Goal: Download file/media

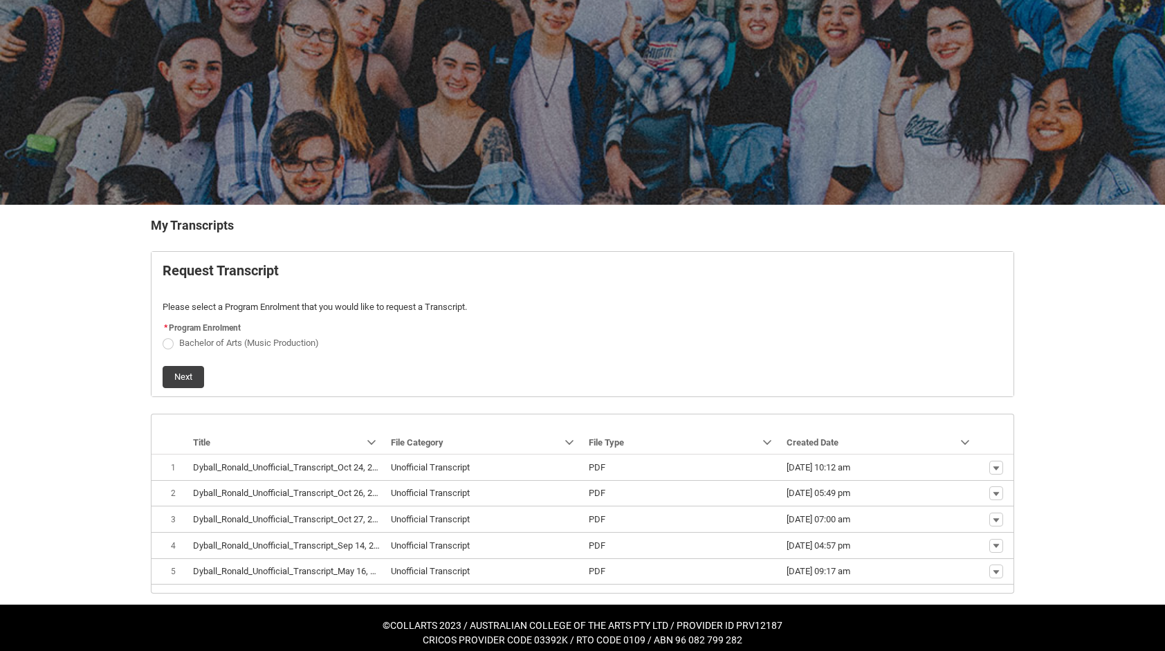
scroll to position [77, 0]
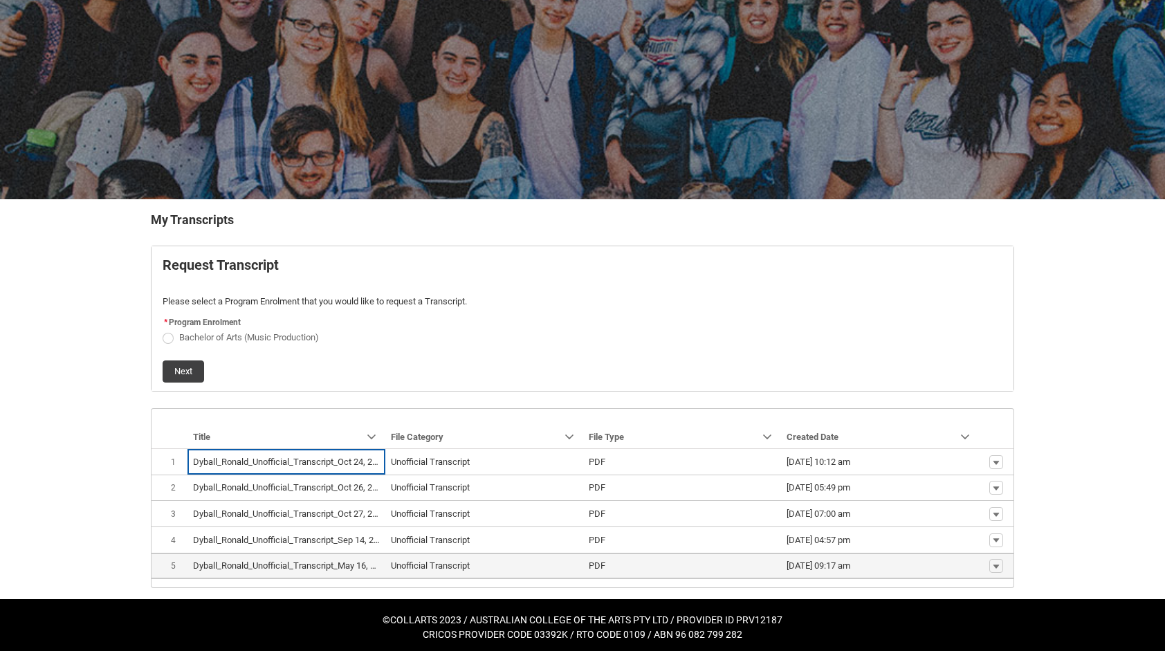
click at [307, 564] on lightning-base-formatted-text "Dyball_Ronald_Unofficial_Transcript_May 16, 2025.pdf" at bounding box center [299, 565] width 212 height 10
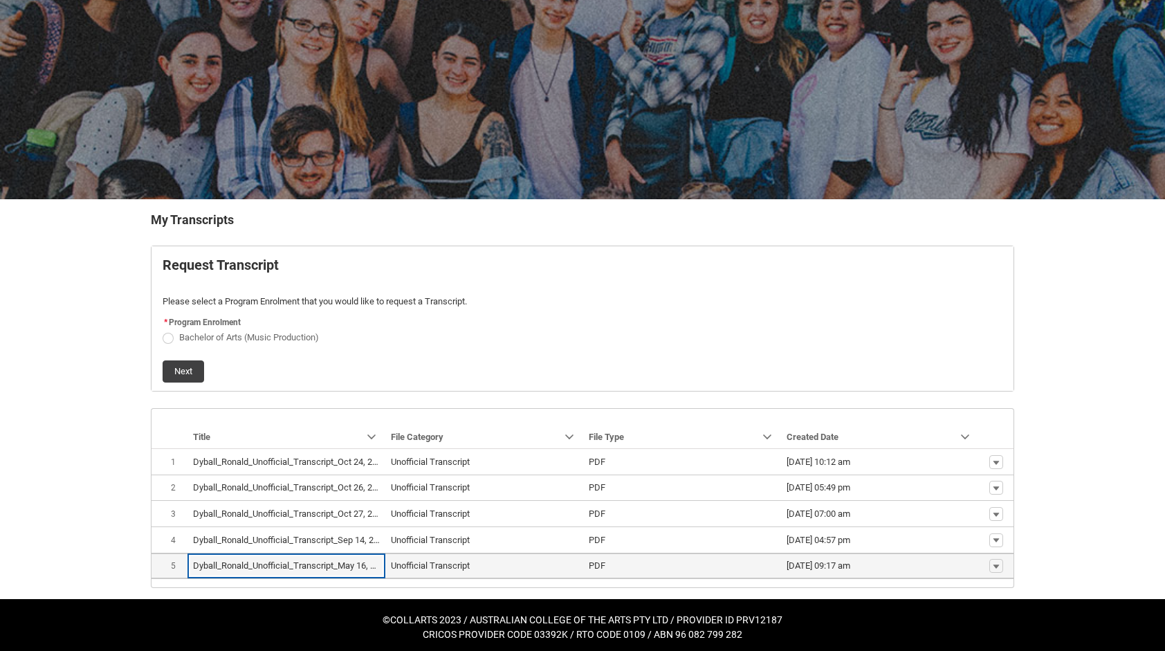
click at [444, 554] on td "Unofficial Transcript" at bounding box center [484, 566] width 198 height 26
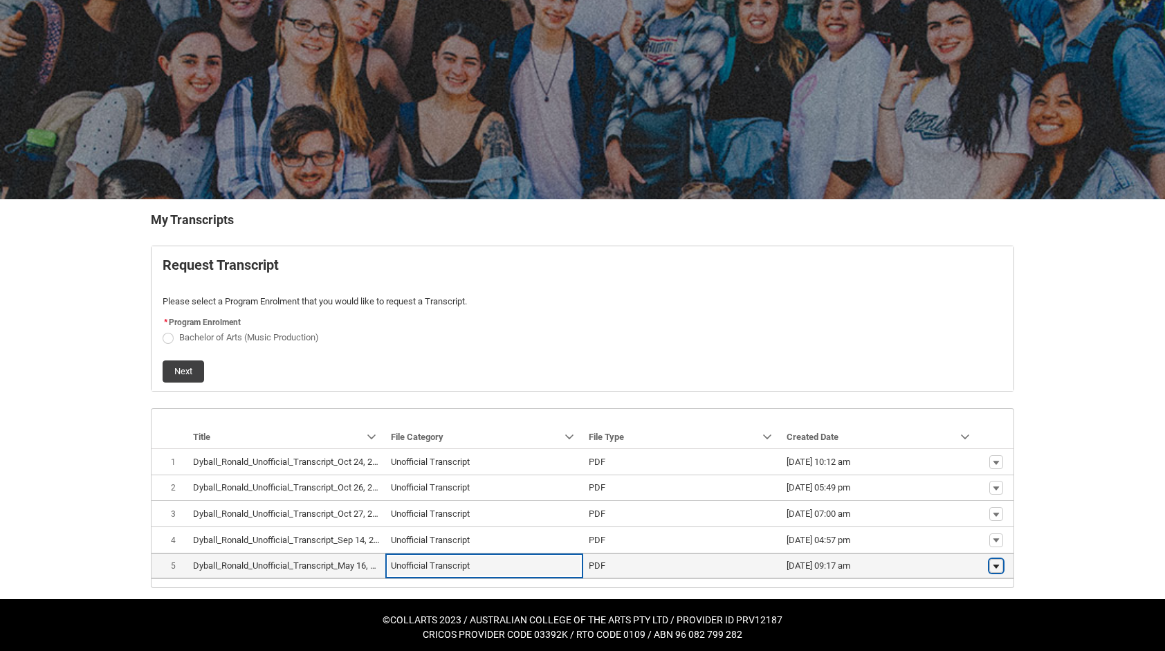
click at [998, 563] on lightning-primitive-icon "button" at bounding box center [996, 566] width 8 height 10
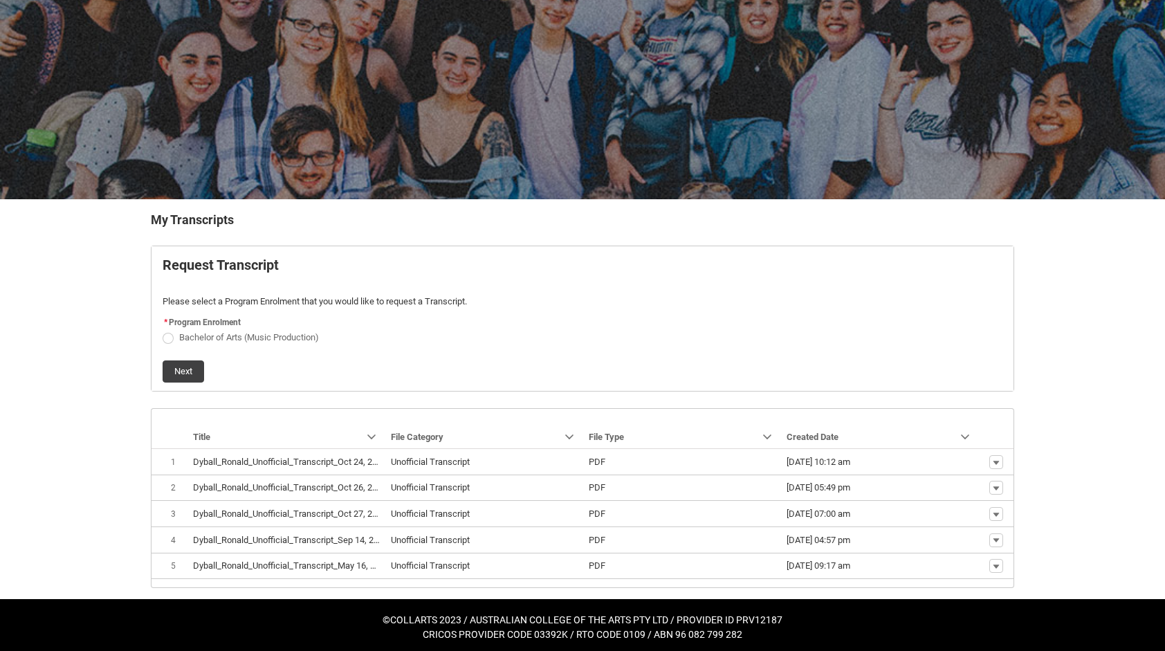
click at [908, 575] on table "Sort by: Title Sorted: None Show Title column actions Sort by: File Category So…" at bounding box center [583, 514] width 862 height 130
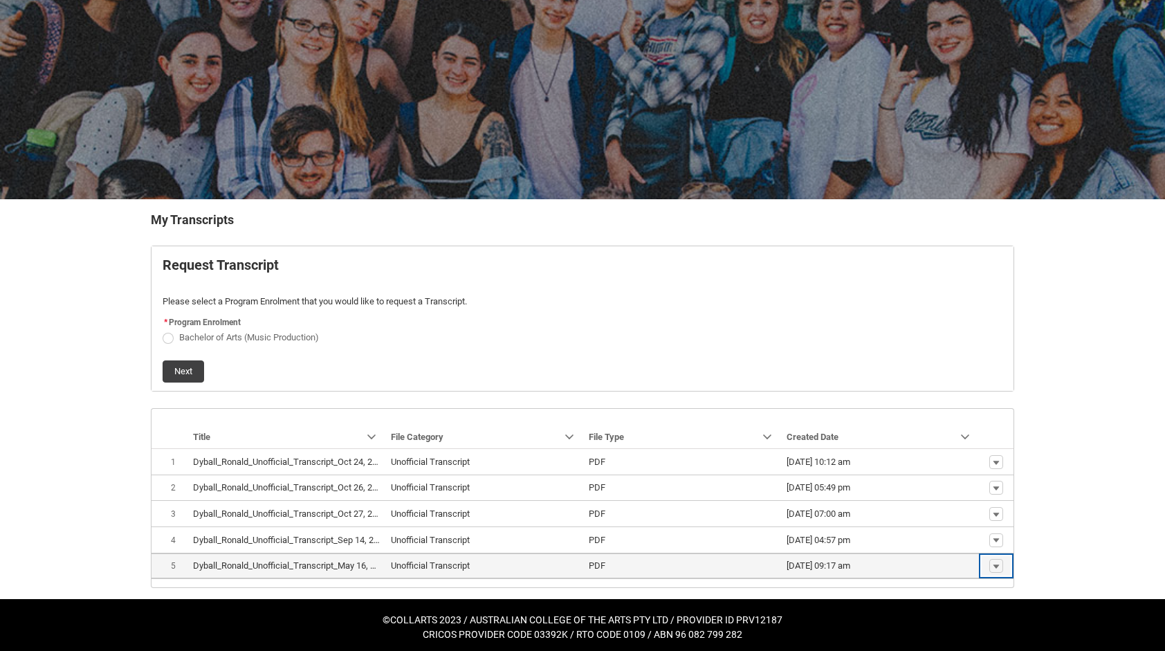
click at [886, 564] on span "[DATE] 09:17 am" at bounding box center [880, 566] width 187 height 14
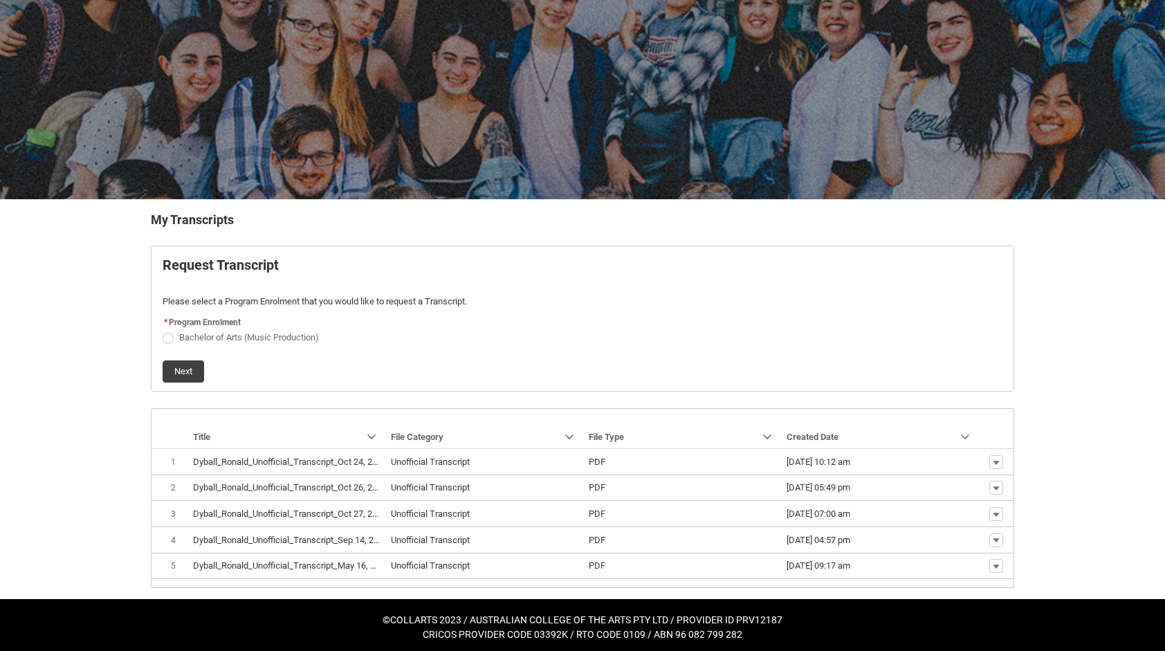
click at [166, 336] on span "Request_Student_Transcript flow" at bounding box center [168, 338] width 11 height 11
click at [163, 330] on input "Bachelor of Arts (Music Production)" at bounding box center [162, 329] width 1 height 1
radio input "true"
click at [180, 363] on button "Next" at bounding box center [184, 372] width 42 height 22
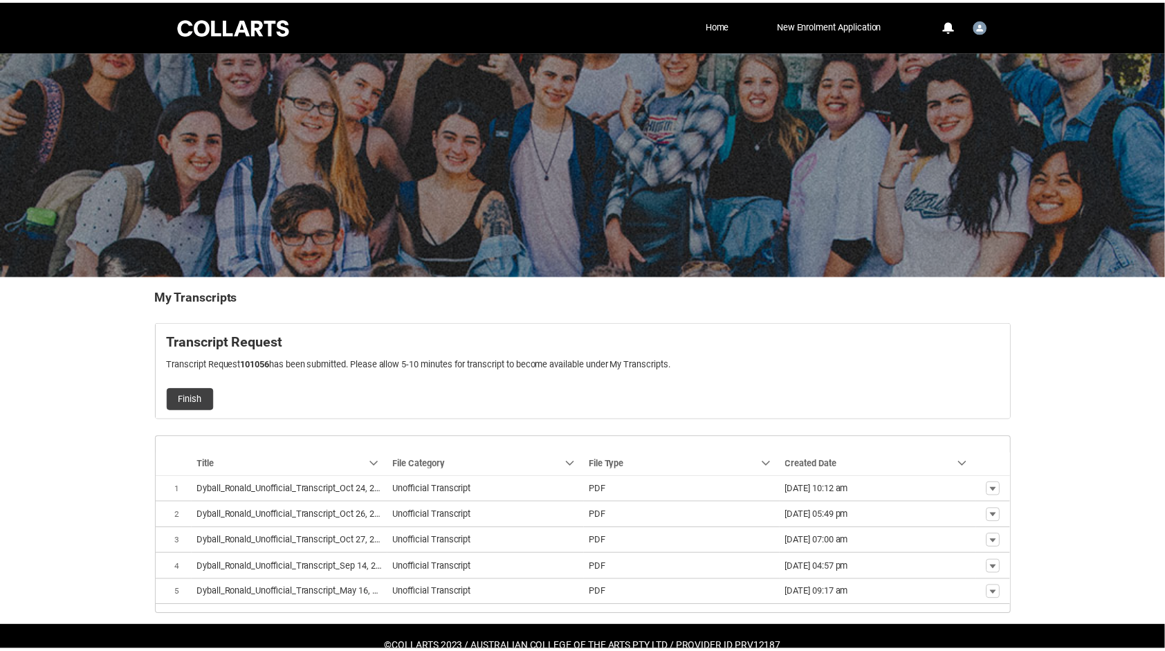
scroll to position [28, 0]
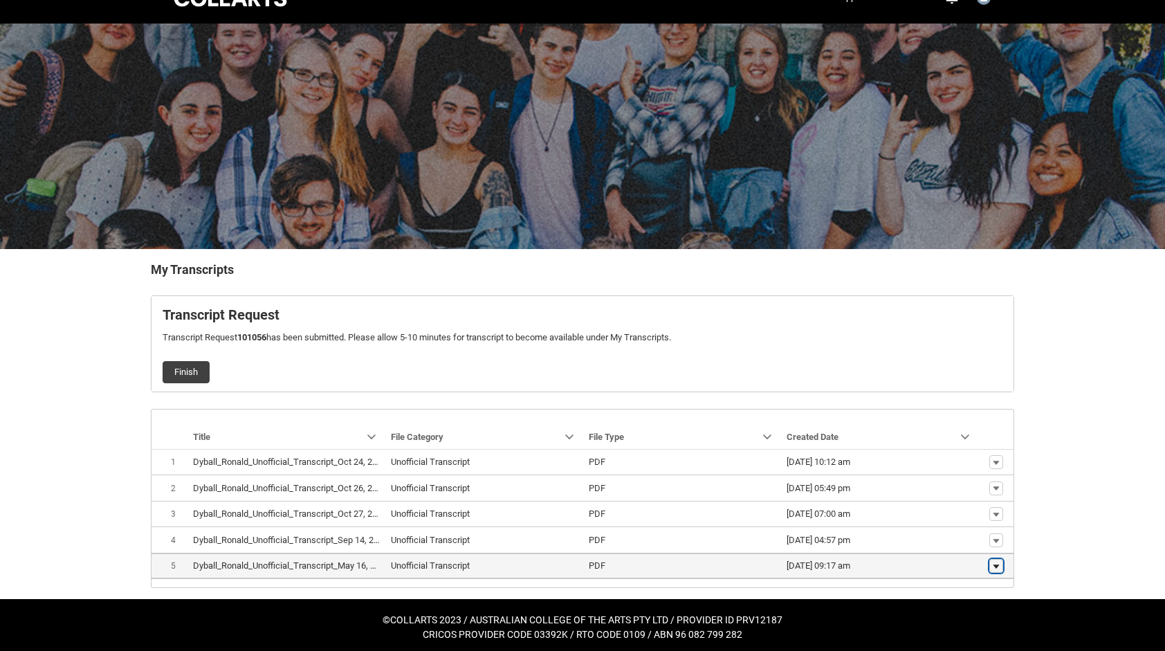
click at [995, 564] on lightning-primitive-icon "button" at bounding box center [996, 567] width 8 height 10
click at [959, 542] on span "Download" at bounding box center [964, 542] width 38 height 12
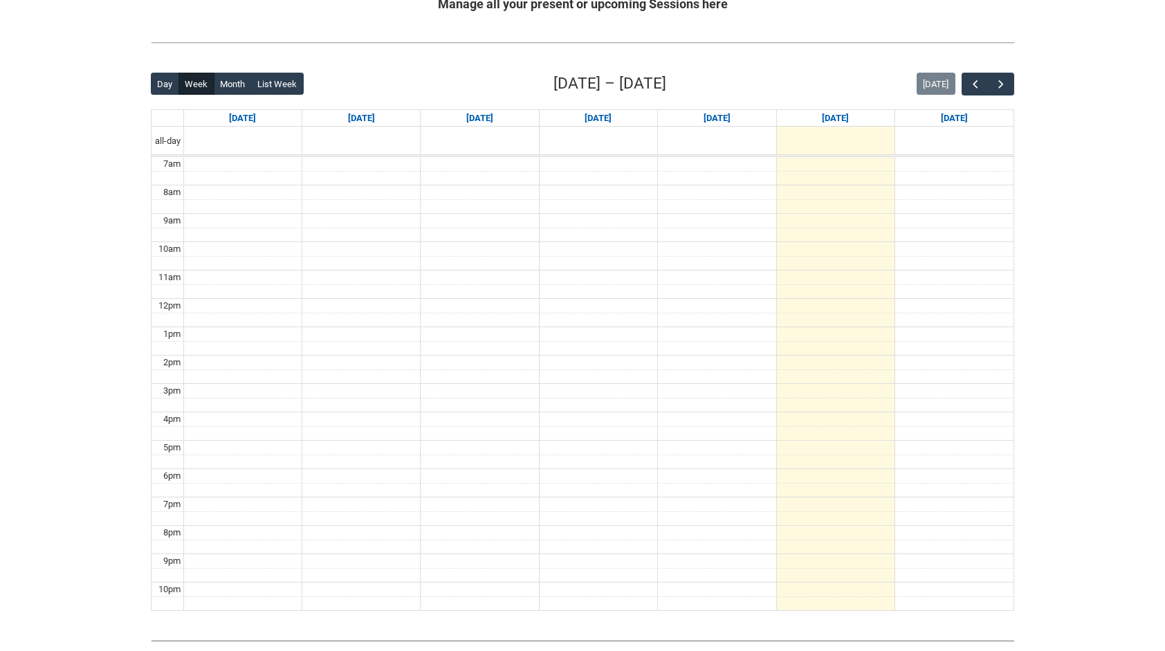
scroll to position [295, 0]
click at [1007, 82] on span "button" at bounding box center [1001, 83] width 14 height 14
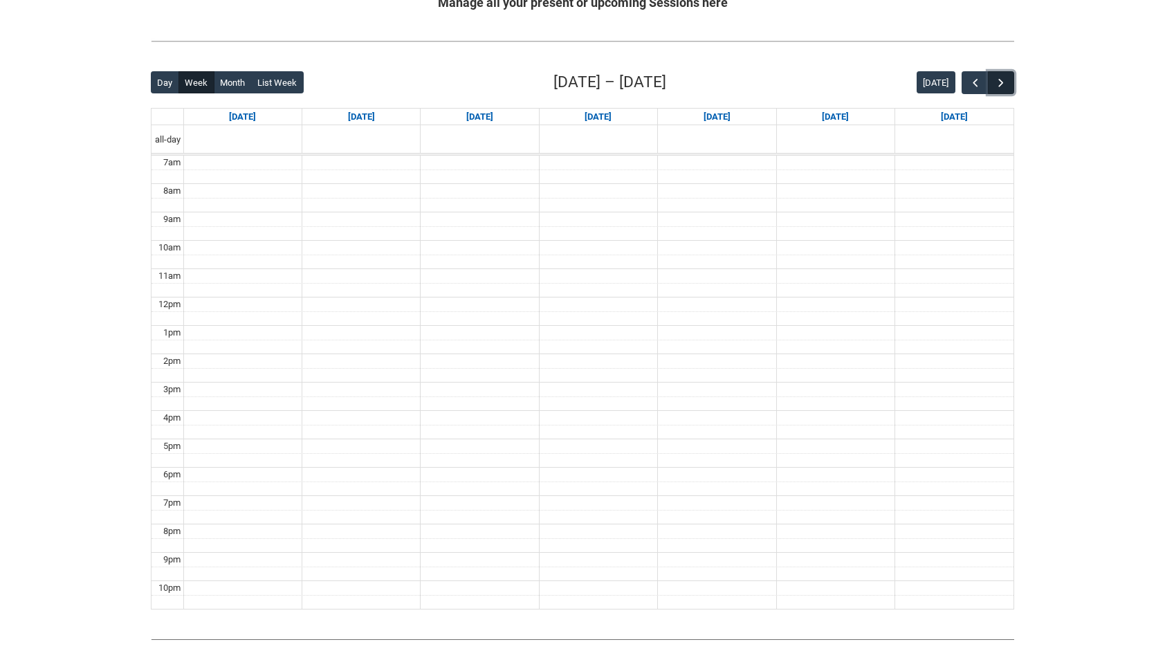
click at [1006, 83] on span "button" at bounding box center [1001, 83] width 14 height 14
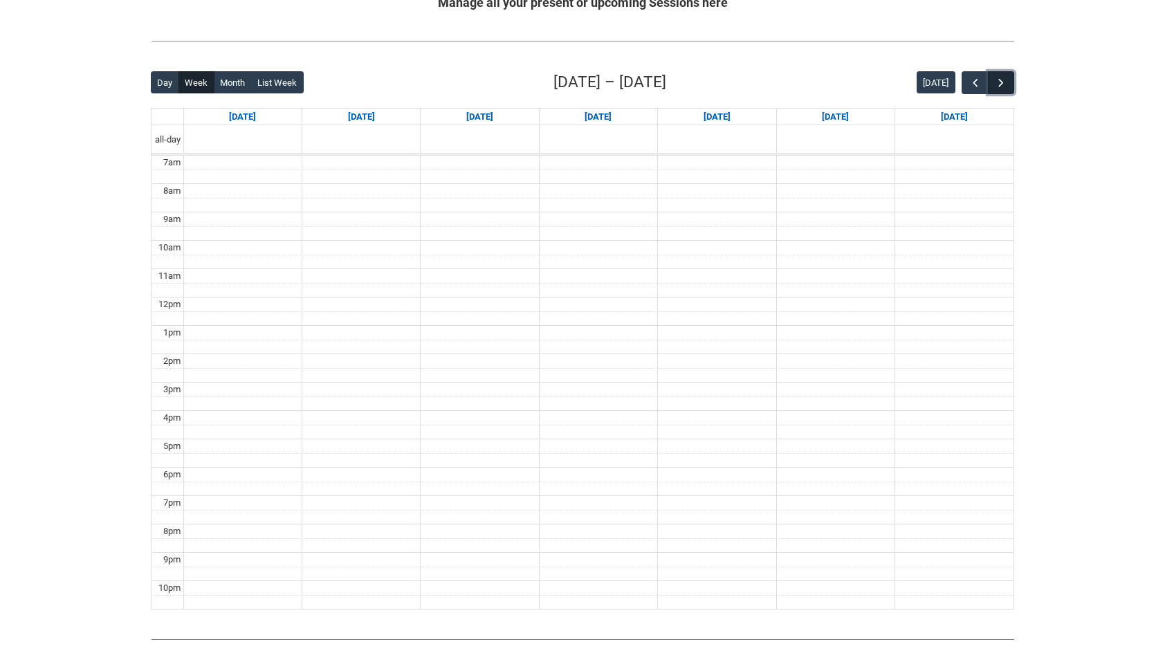
click at [1006, 83] on span "button" at bounding box center [1001, 83] width 14 height 14
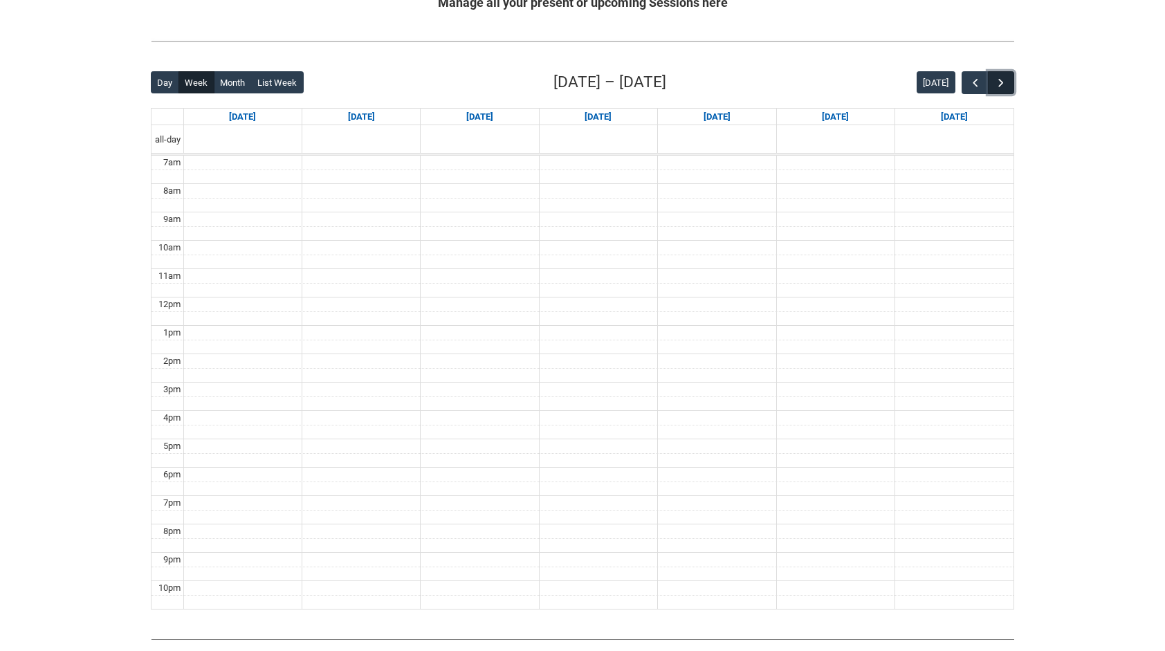
click at [1006, 83] on span "button" at bounding box center [1001, 83] width 14 height 14
click at [973, 83] on span "button" at bounding box center [976, 83] width 14 height 14
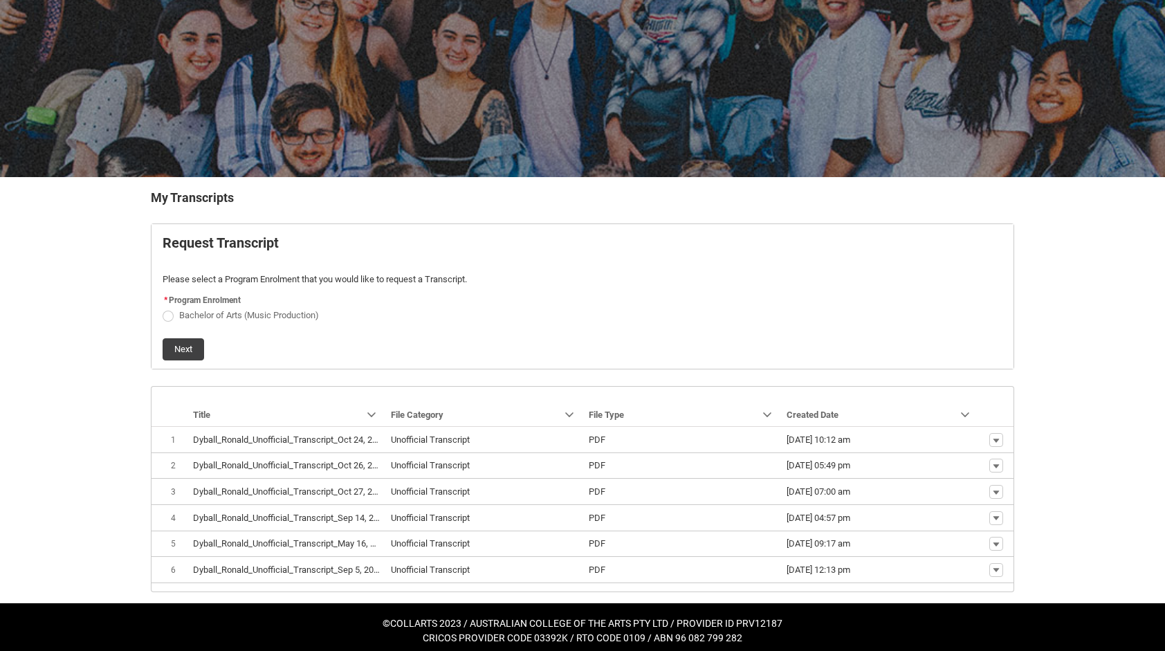
scroll to position [104, 0]
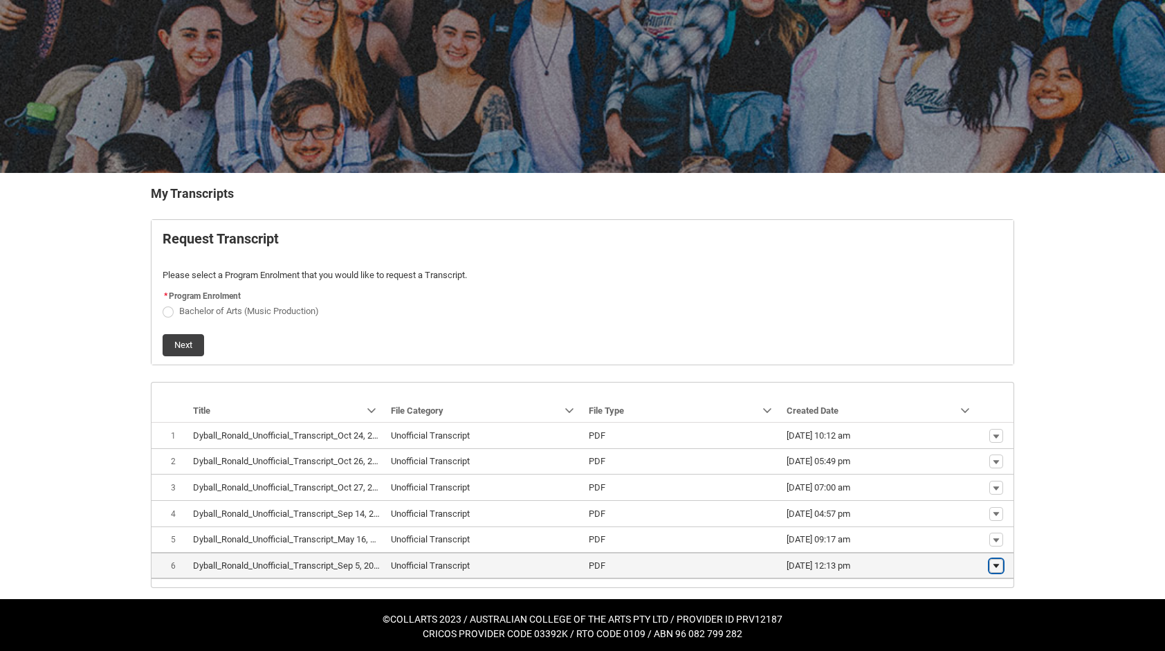
click at [996, 562] on lightning-primitive-icon "button" at bounding box center [996, 566] width 8 height 10
click at [970, 545] on span "Download" at bounding box center [964, 542] width 38 height 12
